Goal: Task Accomplishment & Management: Complete application form

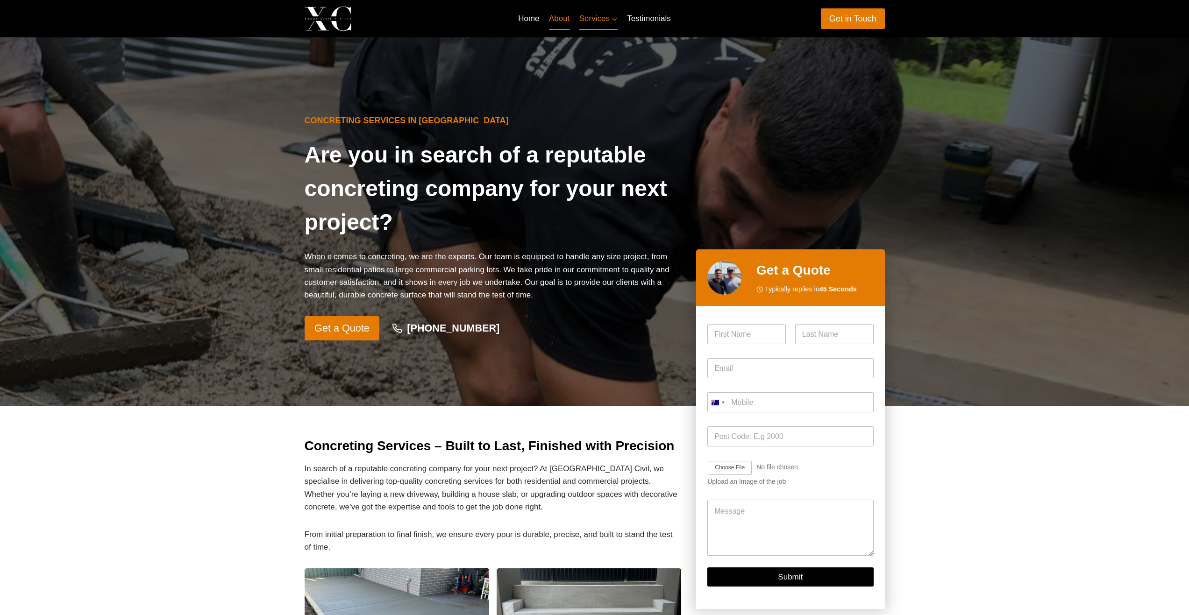
click at [561, 21] on link "About" at bounding box center [559, 18] width 30 height 22
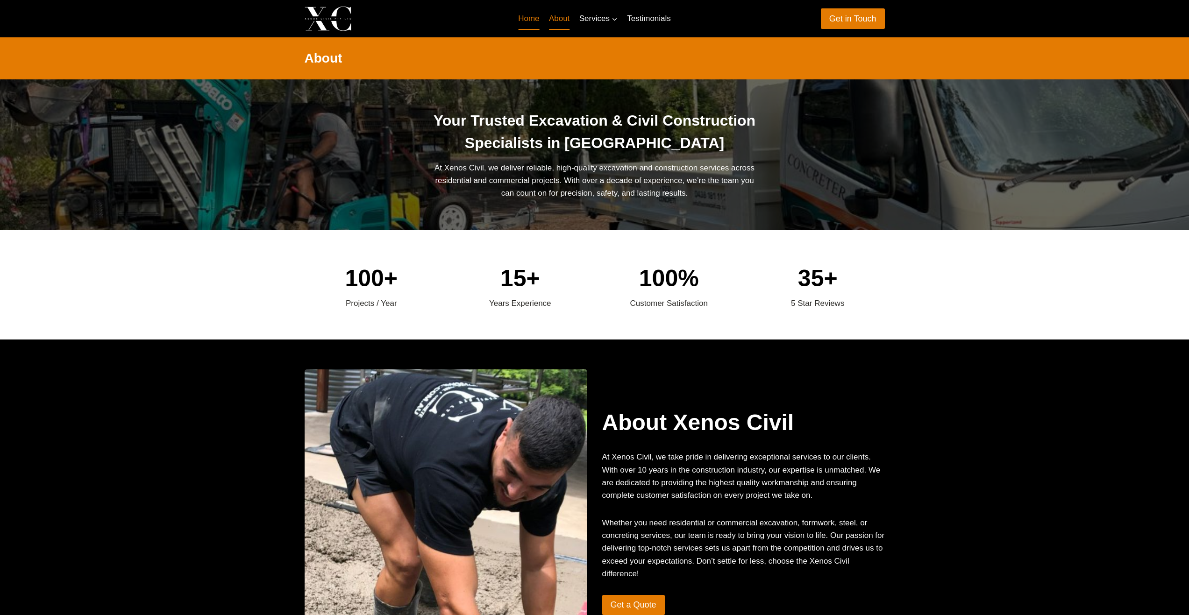
click at [527, 15] on link "Home" at bounding box center [528, 18] width 31 height 22
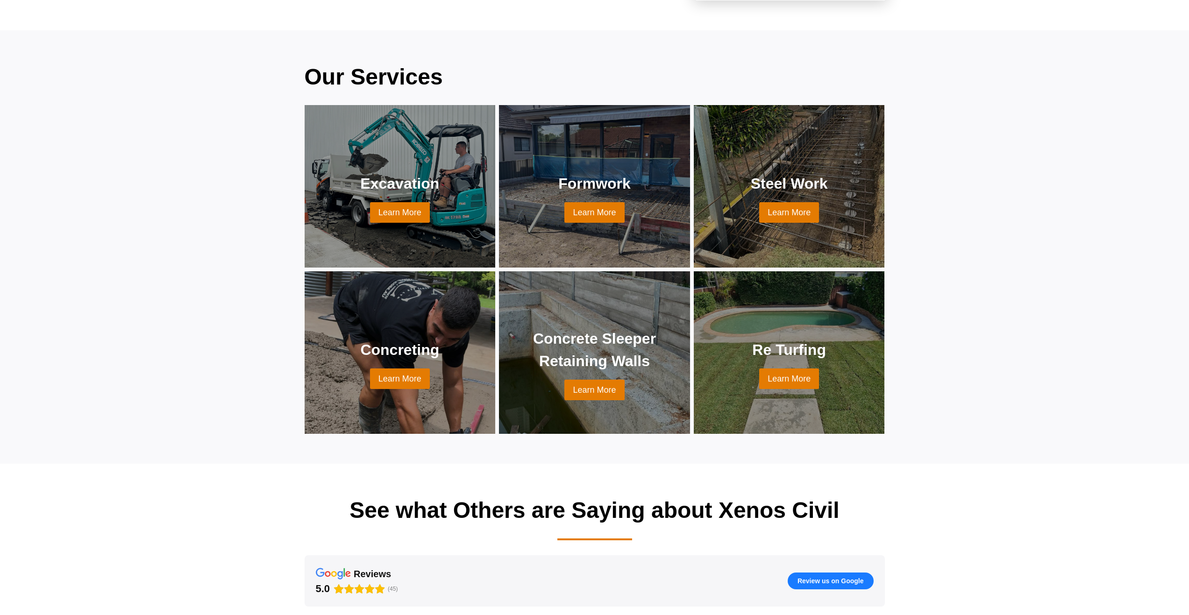
scroll to position [685, 0]
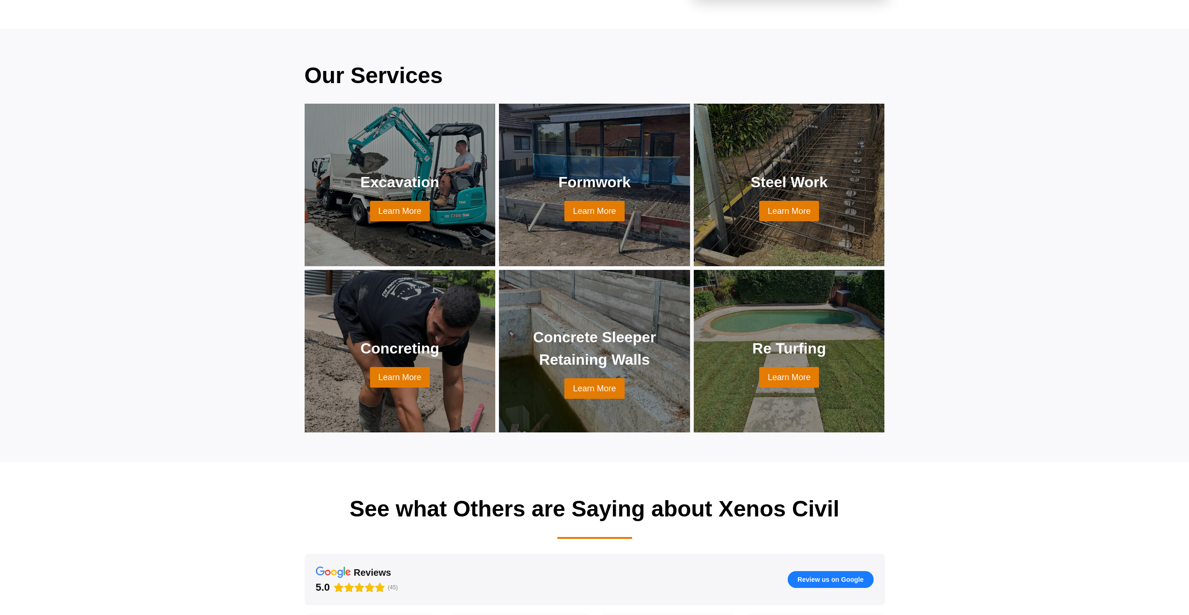
click at [407, 378] on link at bounding box center [400, 351] width 169 height 140
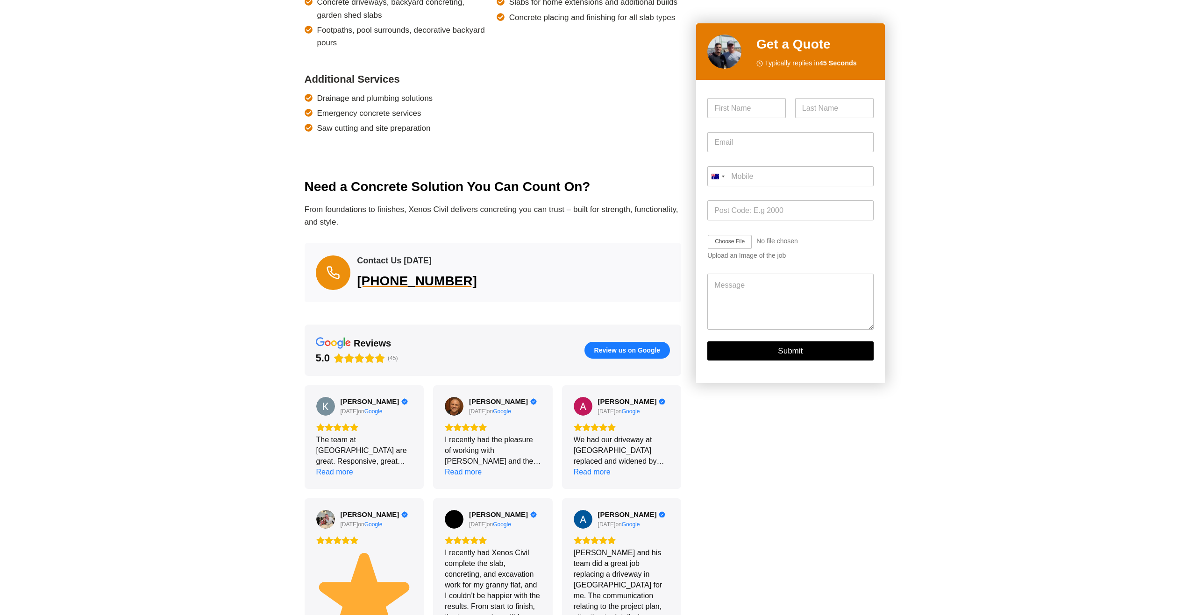
scroll to position [685, 0]
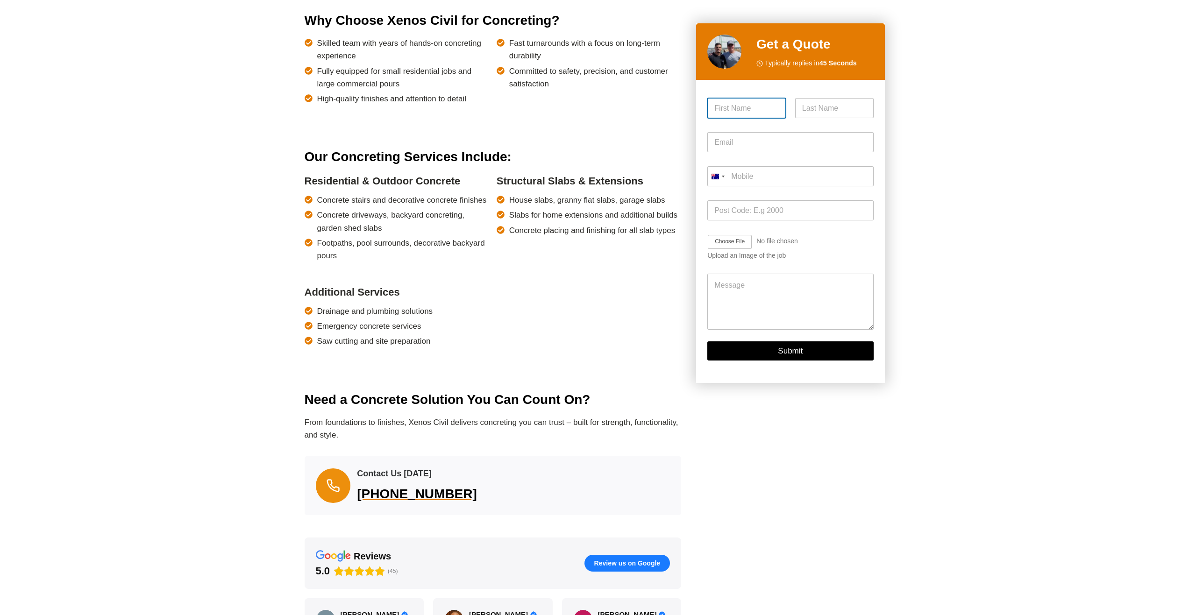
click at [753, 104] on input "First" at bounding box center [746, 108] width 78 height 20
type input "Chris"
type input "Sanderson"
click at [745, 147] on input "Email *" at bounding box center [790, 142] width 166 height 20
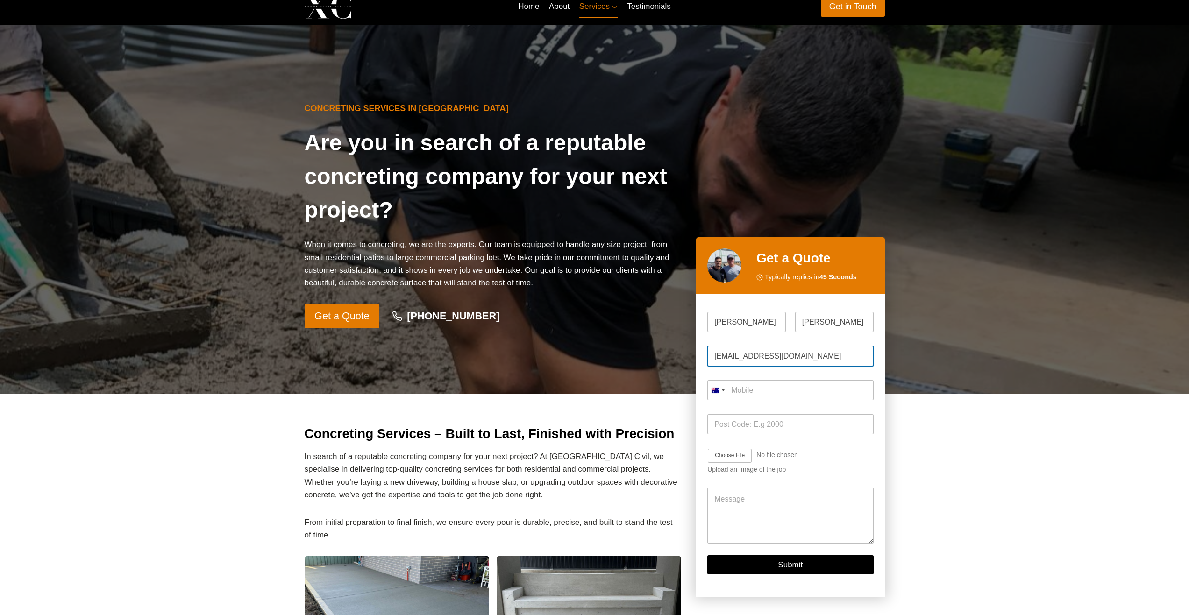
scroll to position [0, 0]
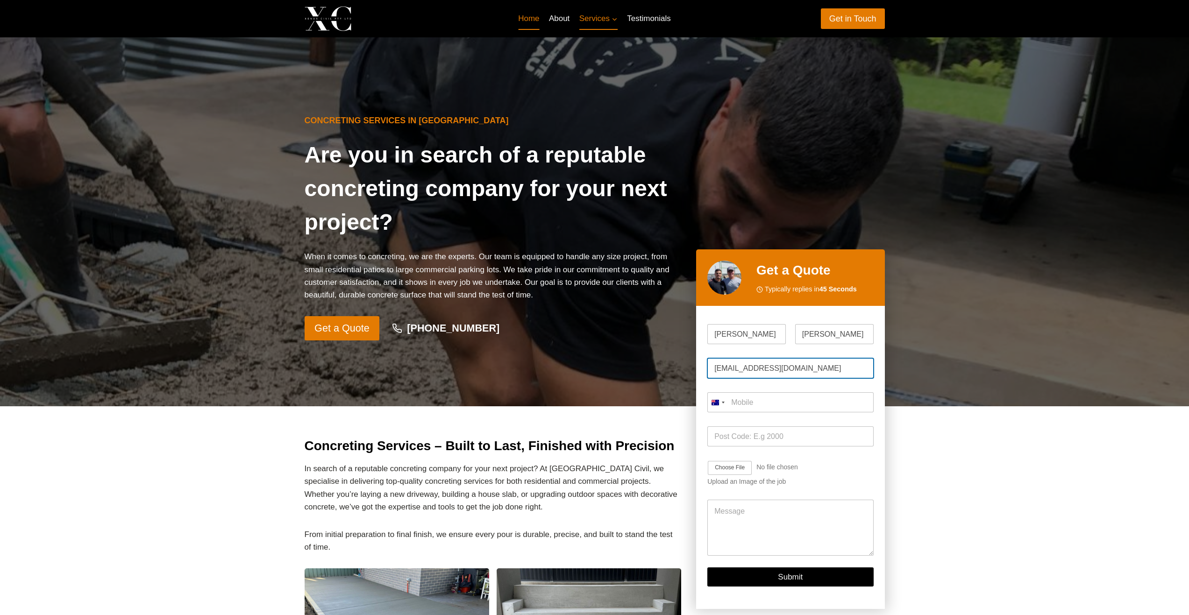
type input "[EMAIL_ADDRESS][DOMAIN_NAME]"
click at [532, 20] on link "Home" at bounding box center [528, 18] width 31 height 22
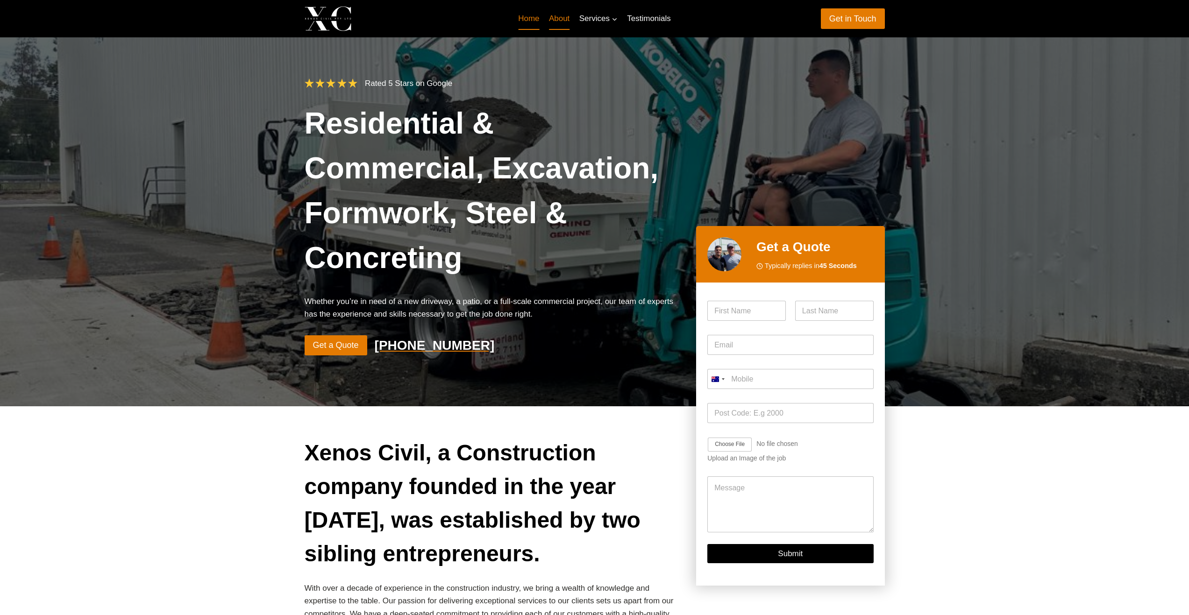
click at [558, 14] on link "About" at bounding box center [559, 18] width 30 height 22
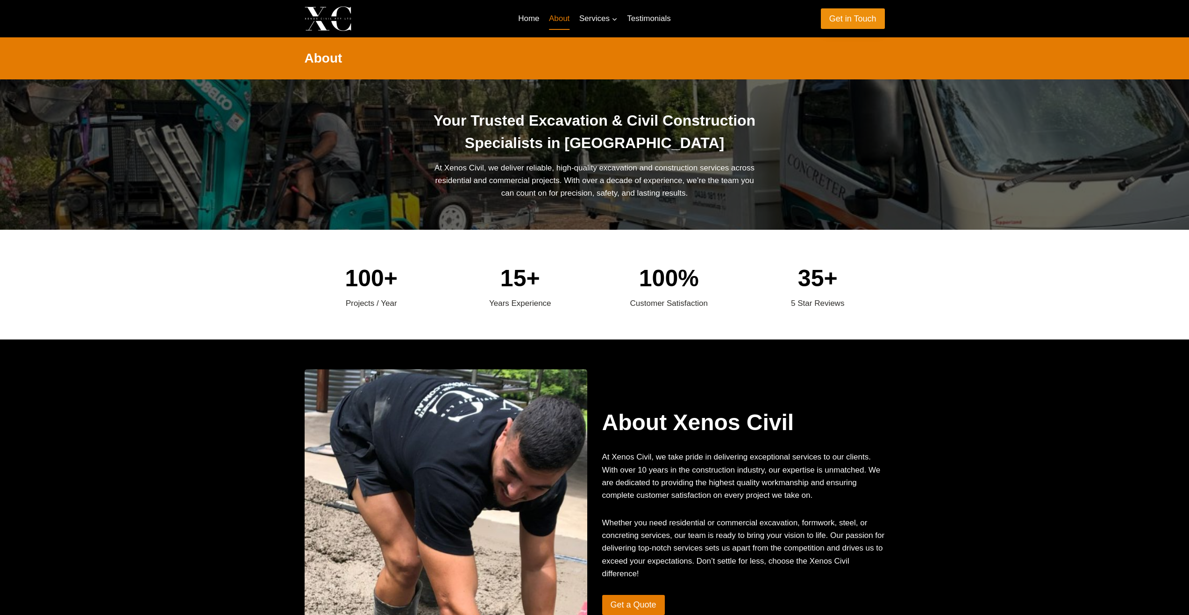
click at [855, 21] on link "Get in Touch" at bounding box center [853, 18] width 64 height 20
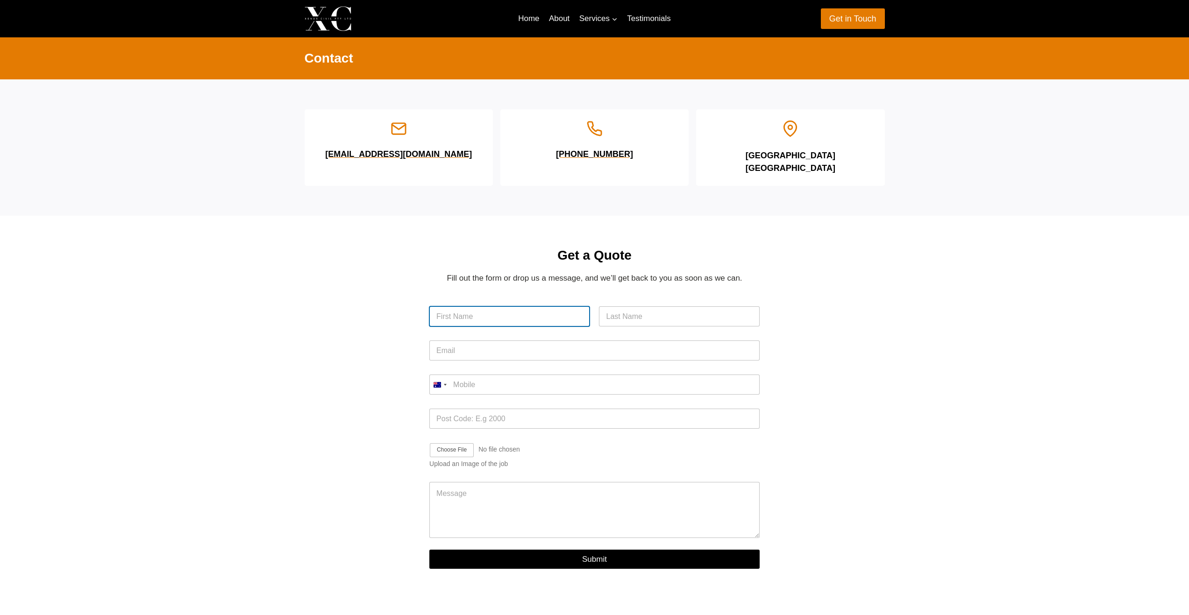
click at [470, 306] on input "First" at bounding box center [509, 316] width 160 height 20
type input "[PERSON_NAME]"
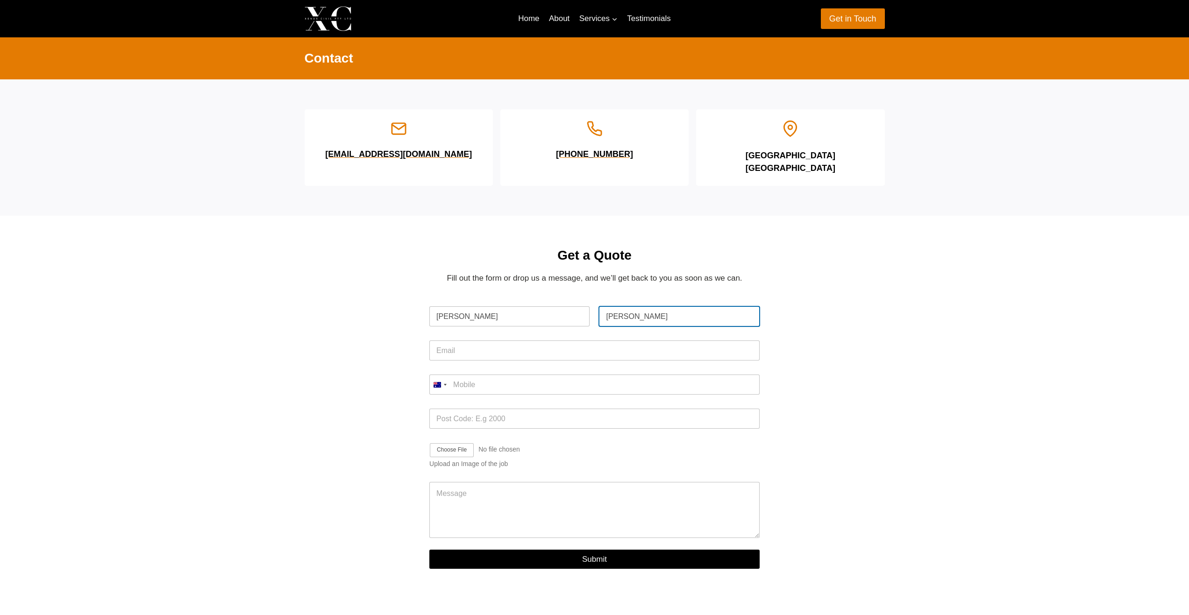
type input "[PERSON_NAME]"
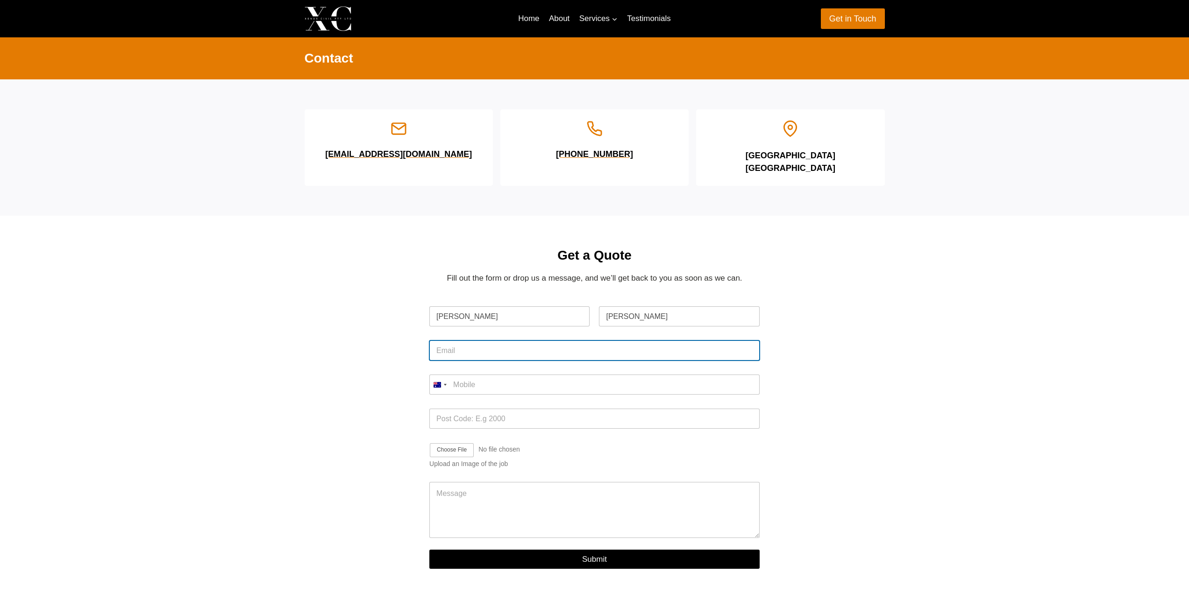
click at [507, 341] on input "Email *" at bounding box center [594, 350] width 330 height 20
type input "[EMAIL_ADDRESS][DOMAIN_NAME]"
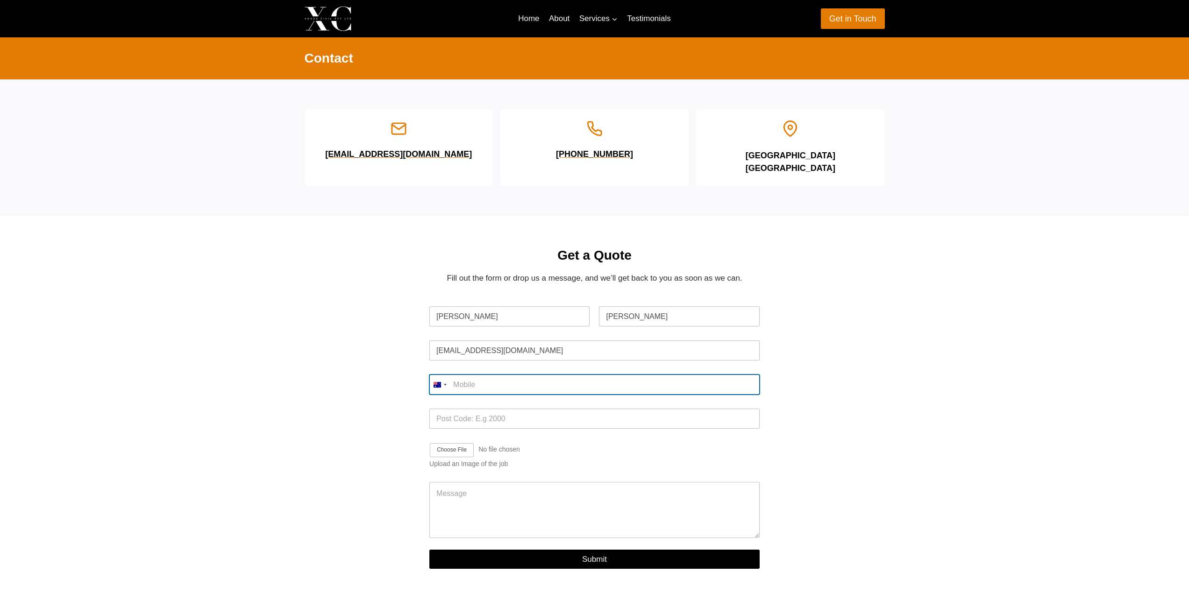
click at [475, 378] on input "Mobile *" at bounding box center [594, 385] width 330 height 20
type input "0433 999 686"
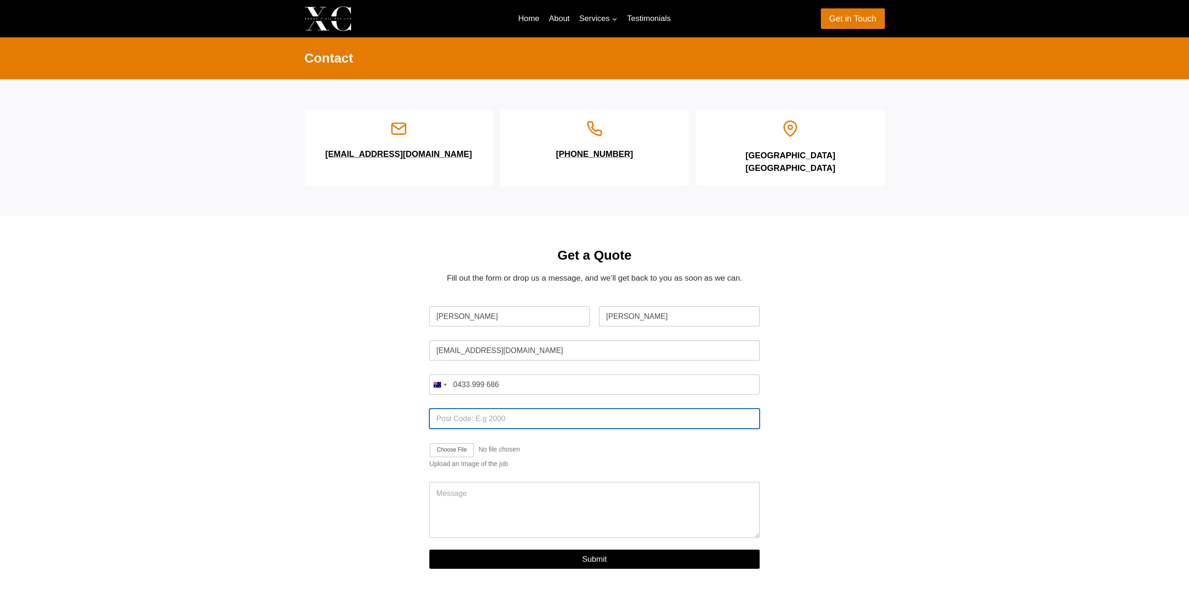
click at [488, 409] on input "Post Code *" at bounding box center [594, 419] width 330 height 20
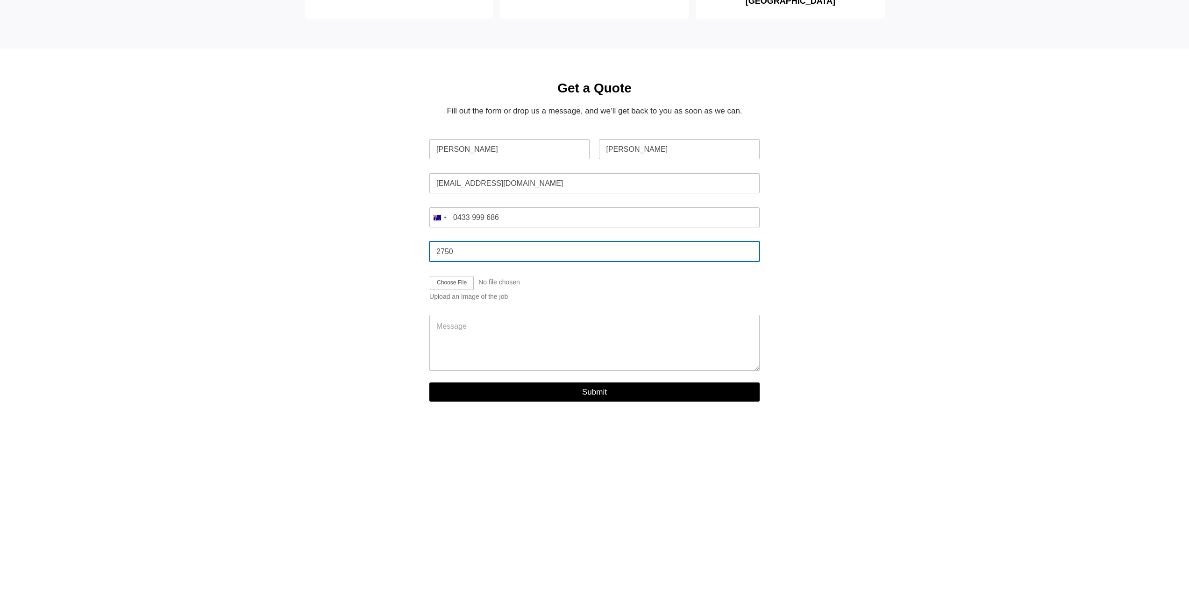
scroll to position [171, 0]
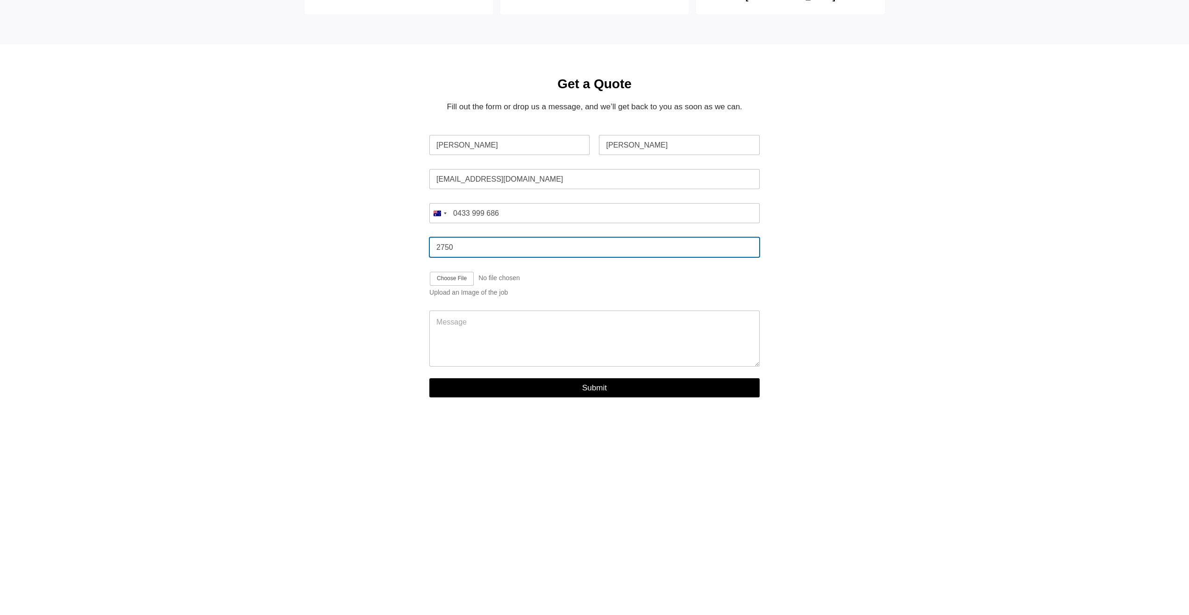
type input "2750"
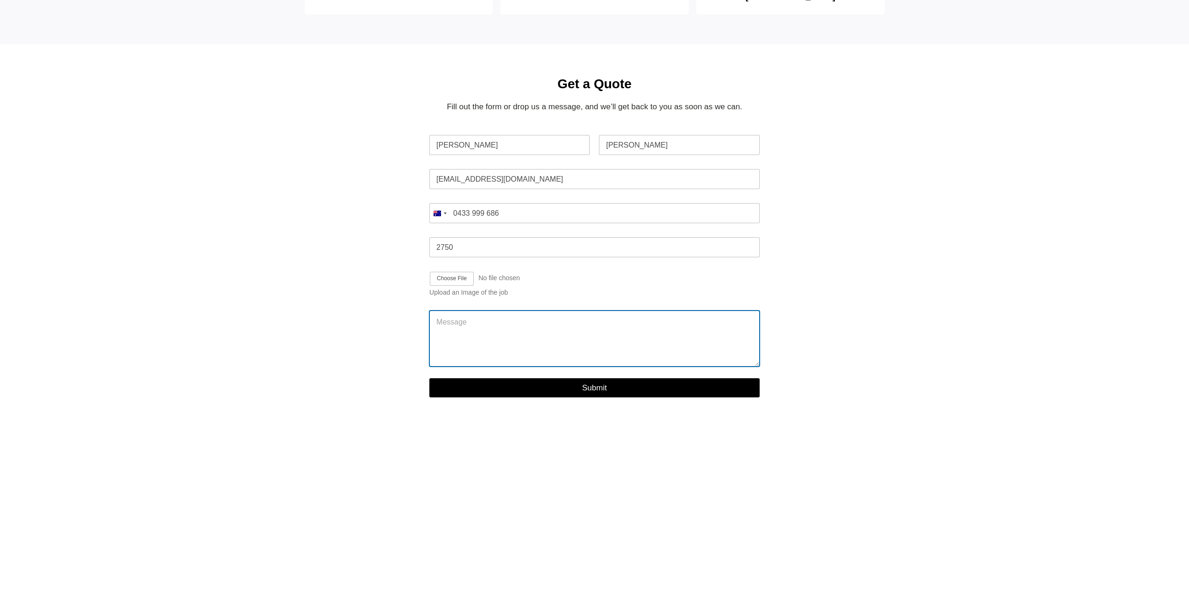
click at [454, 311] on textarea "Message" at bounding box center [594, 339] width 330 height 56
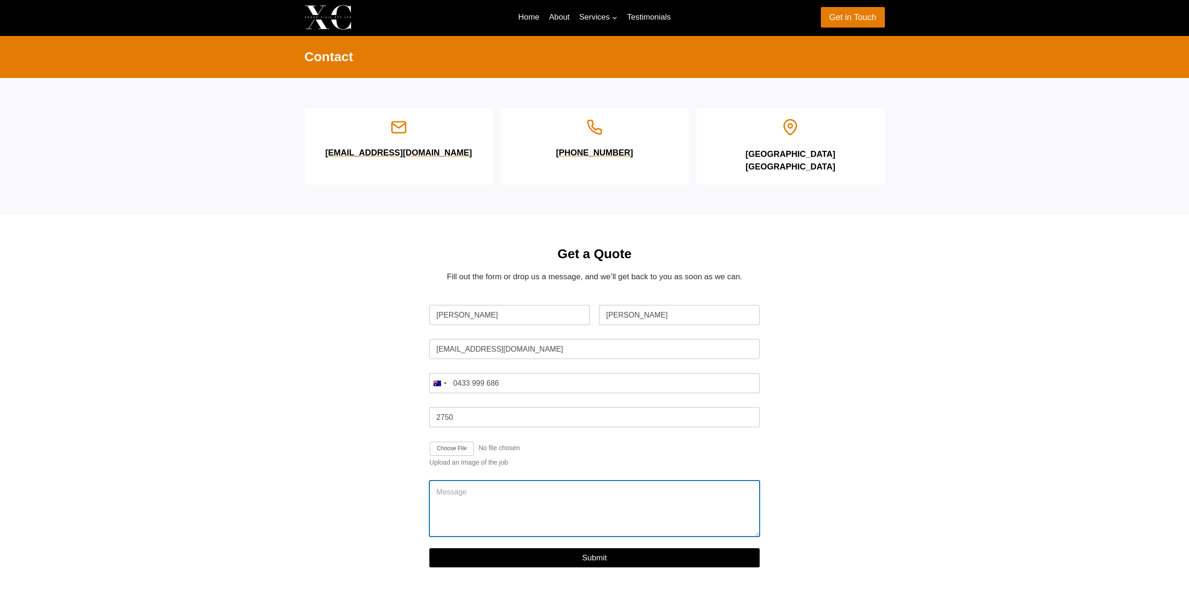
scroll to position [0, 0]
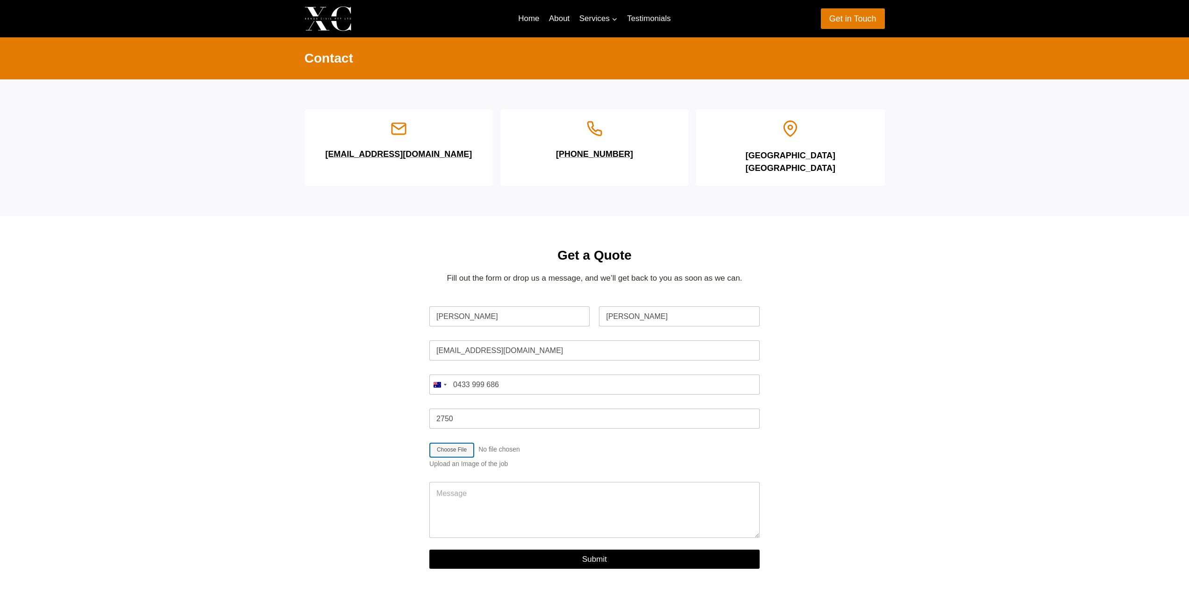
click at [454, 443] on input "Job Image Upload" at bounding box center [528, 450] width 198 height 15
type input "C:\fakepath\Footpath.jpg"
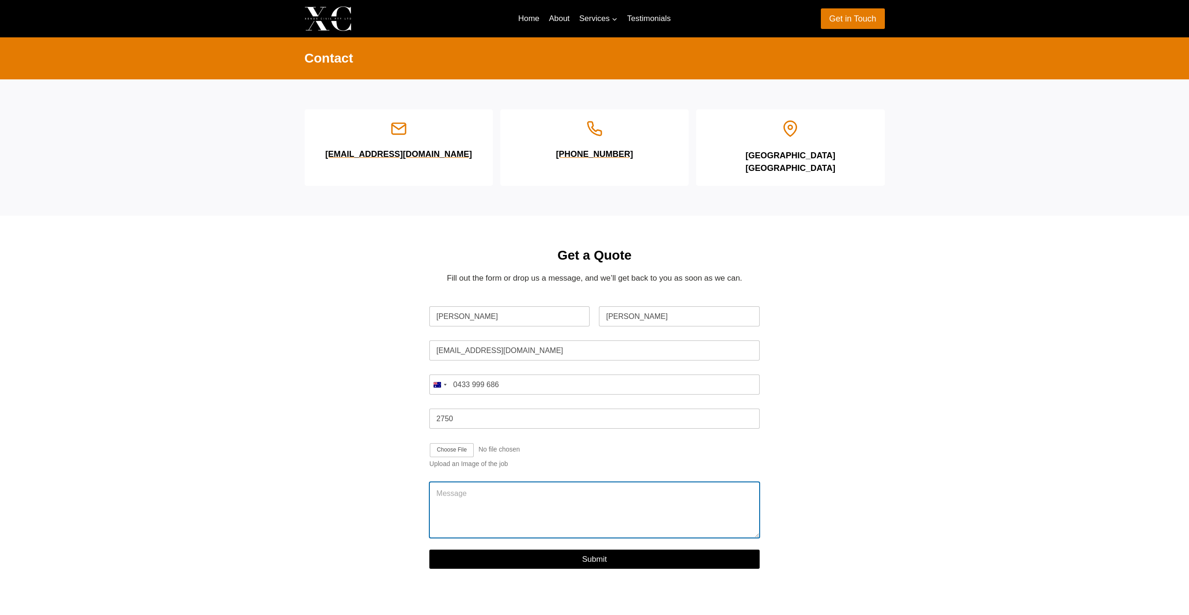
click at [498, 482] on textarea "Message" at bounding box center [594, 510] width 330 height 56
click at [485, 483] on textarea "Concrete path from house to" at bounding box center [594, 510] width 330 height 56
click at [553, 482] on textarea "Concrete path width from house to" at bounding box center [594, 510] width 330 height 56
click at [872, 571] on div "Get a Quote Fill out the form or drop us a message, and we’ll get back to you a…" at bounding box center [594, 413] width 603 height 394
click at [561, 483] on textarea "Concrete path width from house to" at bounding box center [594, 510] width 330 height 56
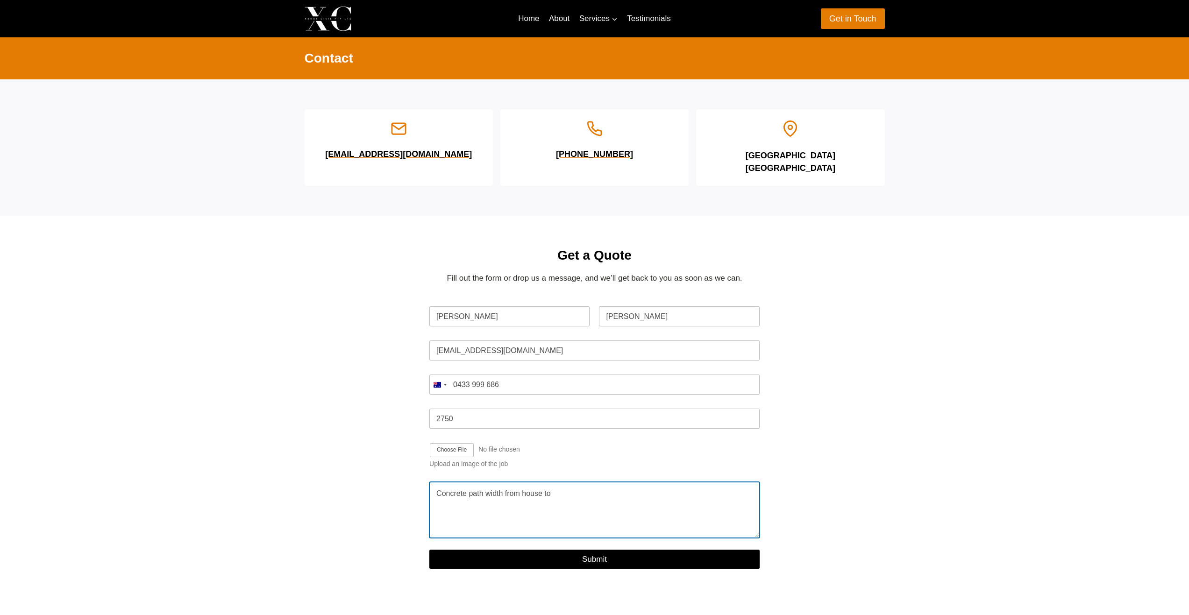
click at [543, 483] on textarea "Concrete path width from house to" at bounding box center [594, 510] width 330 height 56
type textarea "Concrete path width from house wall across gate opening space. Length from carp…"
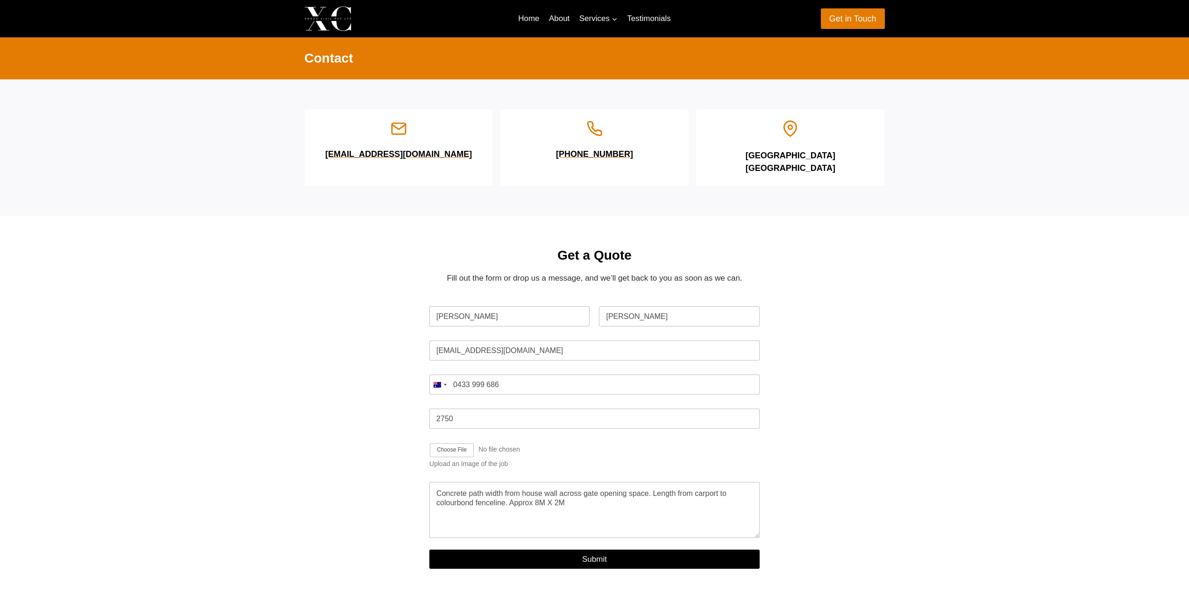
click at [1101, 319] on div "Get a Quote Fill out the form or drop us a message, and we’ll get back to you a…" at bounding box center [594, 413] width 1189 height 394
click at [1103, 410] on div "Get a Quote Fill out the form or drop us a message, and we’ll get back to you a…" at bounding box center [594, 413] width 1189 height 394
click at [627, 551] on button "Submit" at bounding box center [594, 559] width 330 height 19
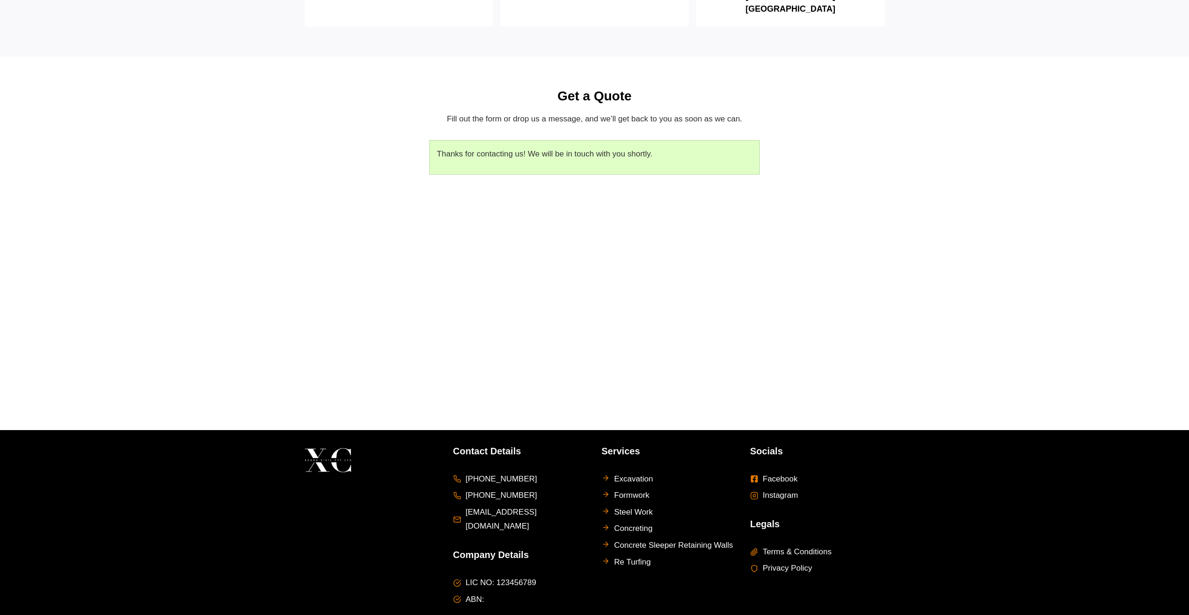
scroll to position [187, 0]
